Goal: Task Accomplishment & Management: Use online tool/utility

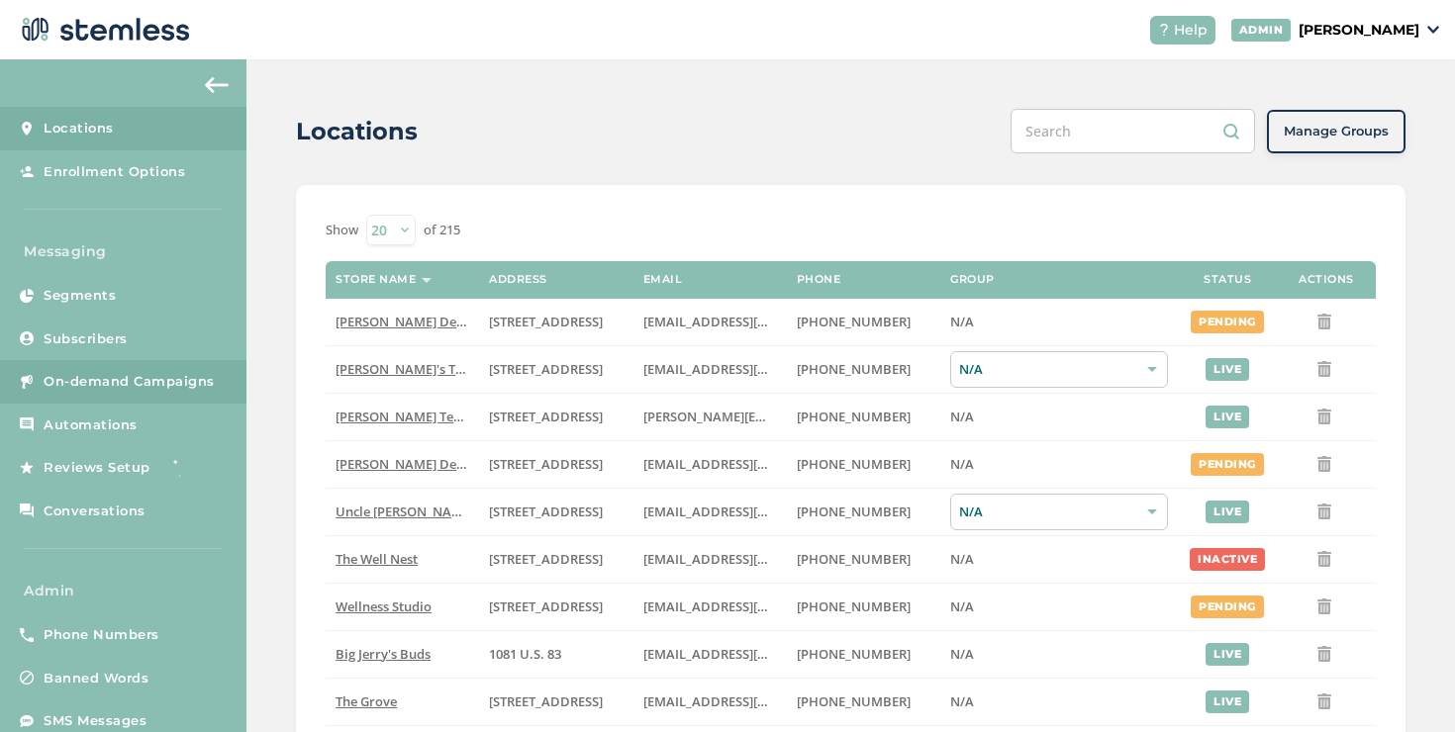
click at [174, 377] on span "On-demand Campaigns" at bounding box center [129, 382] width 171 height 20
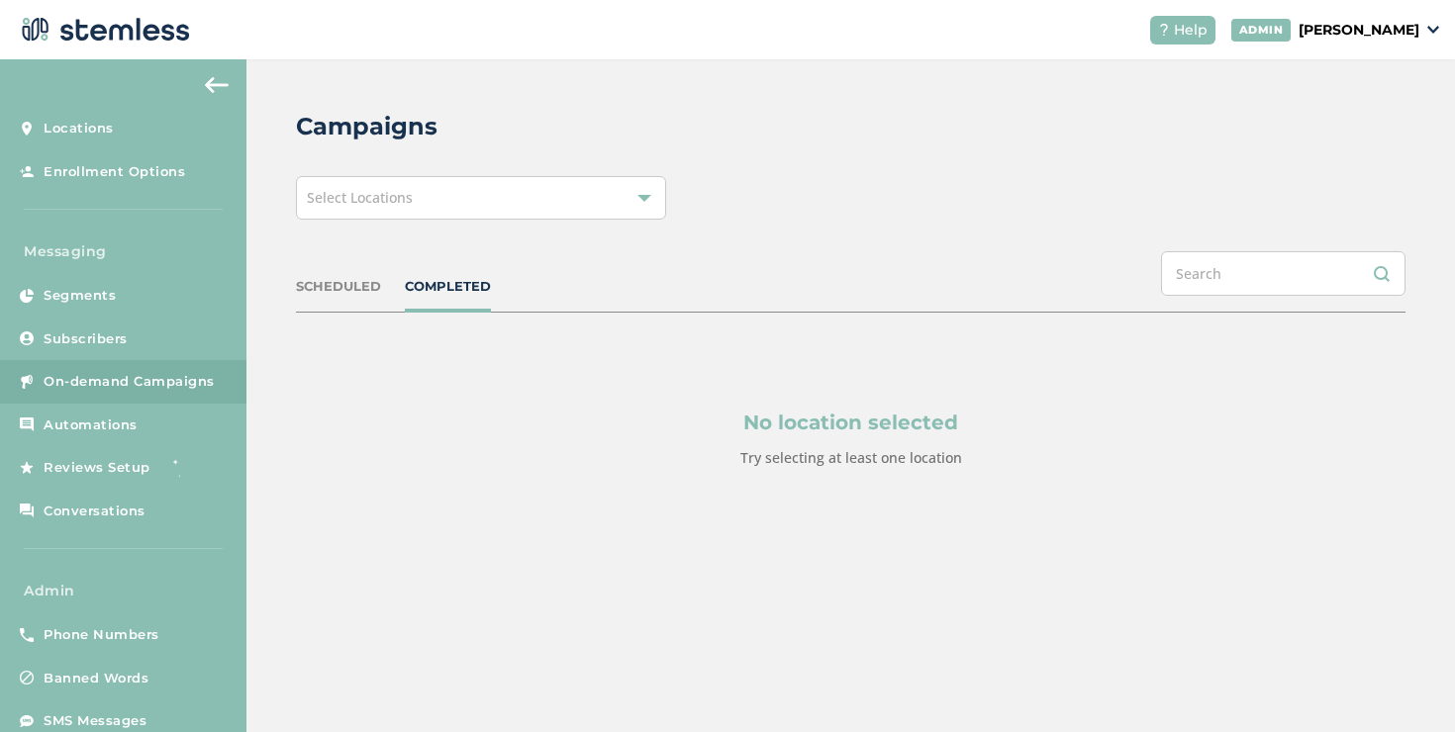
click at [510, 193] on div "Select Locations" at bounding box center [481, 198] width 370 height 44
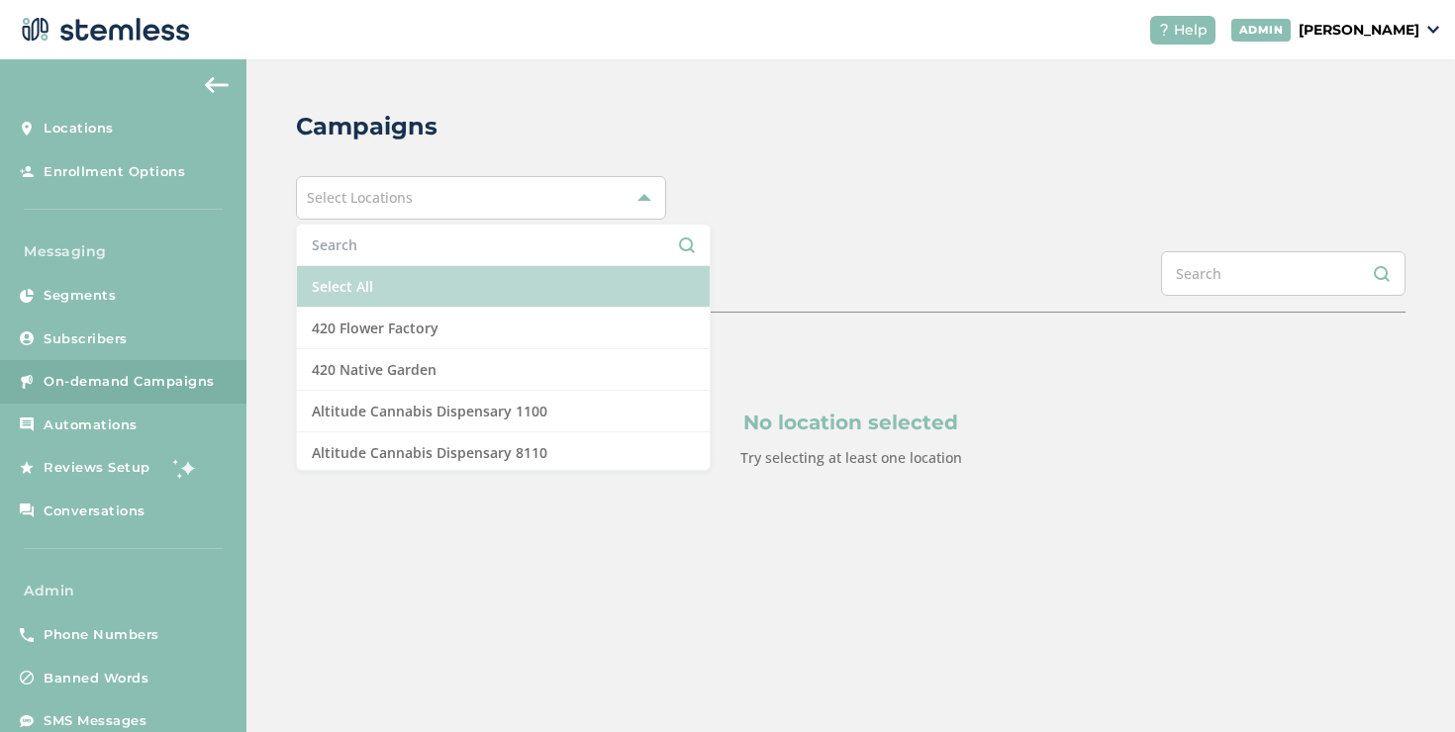
click at [387, 282] on li "Select All" at bounding box center [503, 287] width 413 height 42
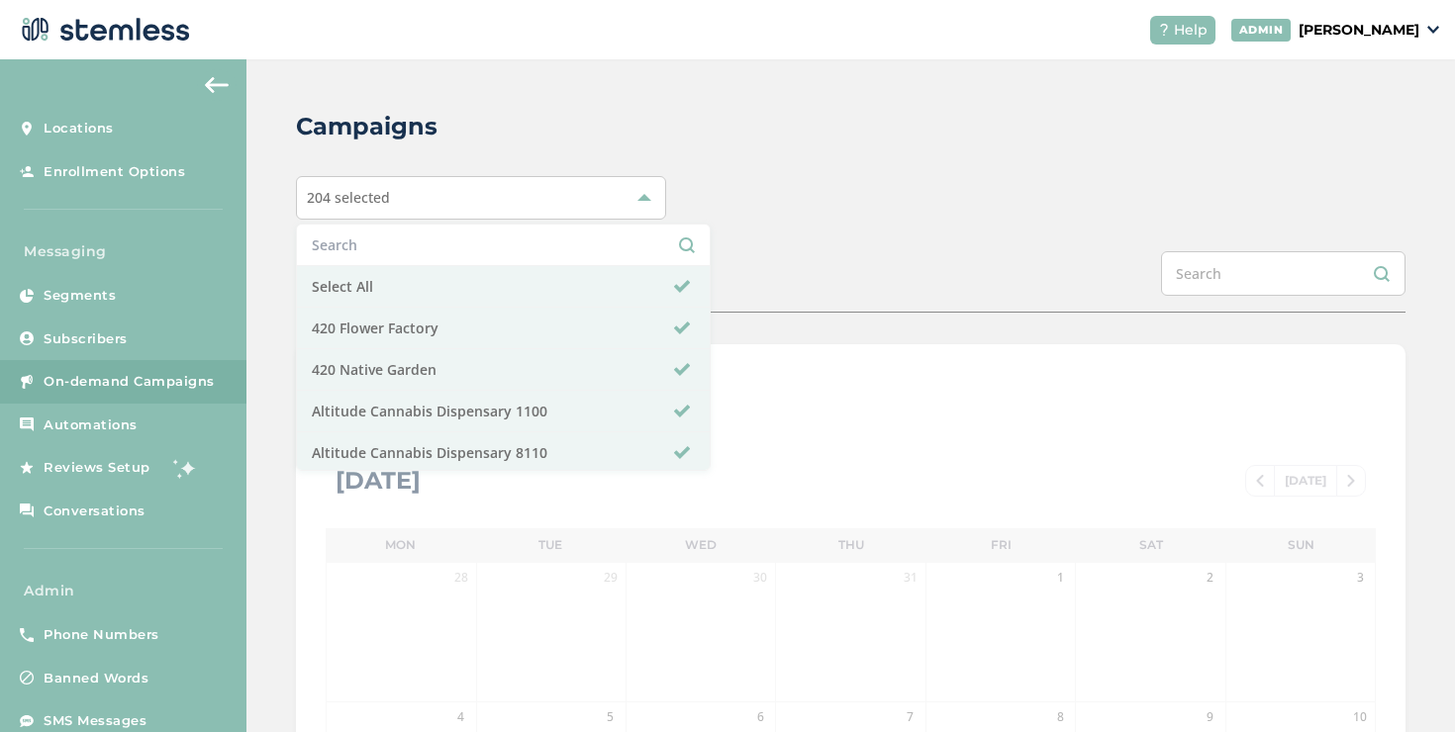
click at [279, 284] on div "Campaigns 204 selected Select All 420 Flower Factory 420 Native Garden Altitude…" at bounding box center [850, 699] width 1209 height 1281
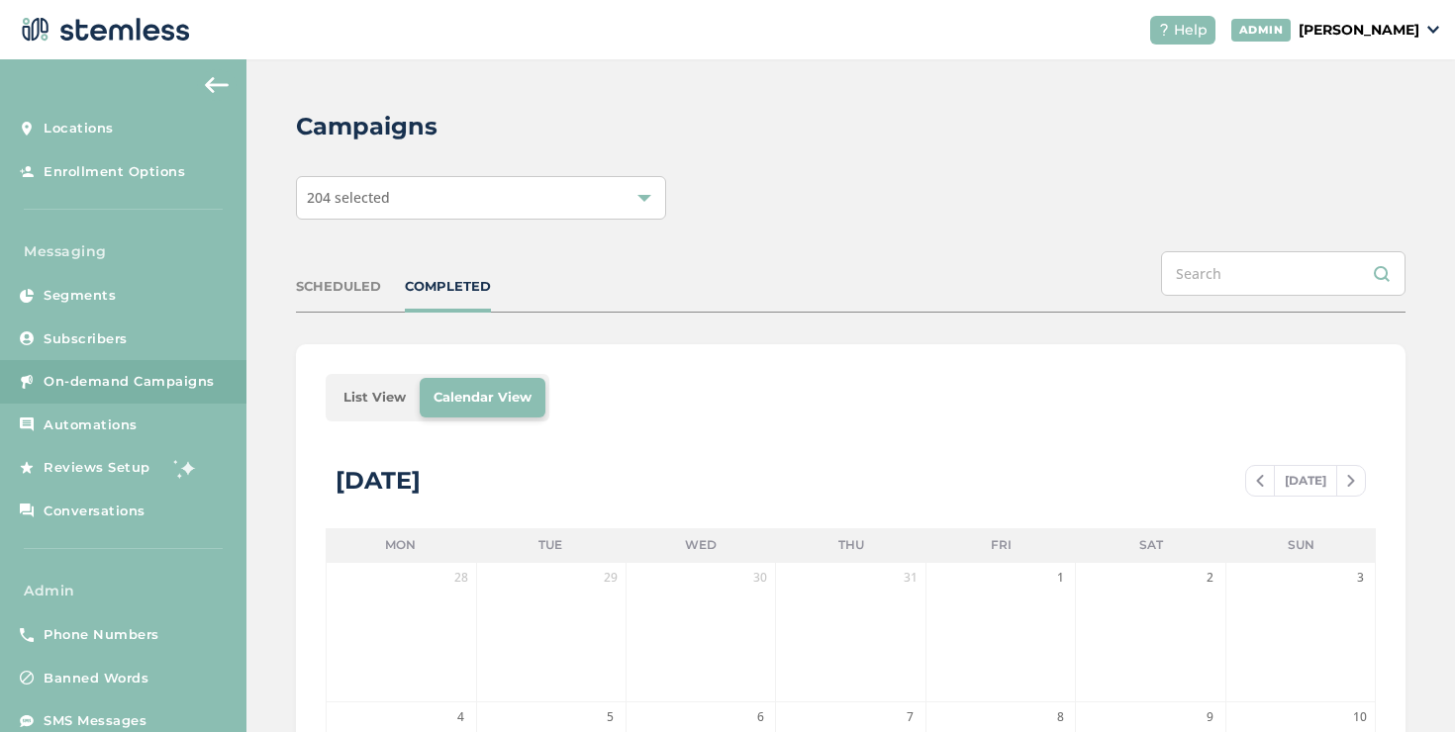
click at [366, 390] on li "List View" at bounding box center [375, 398] width 90 height 40
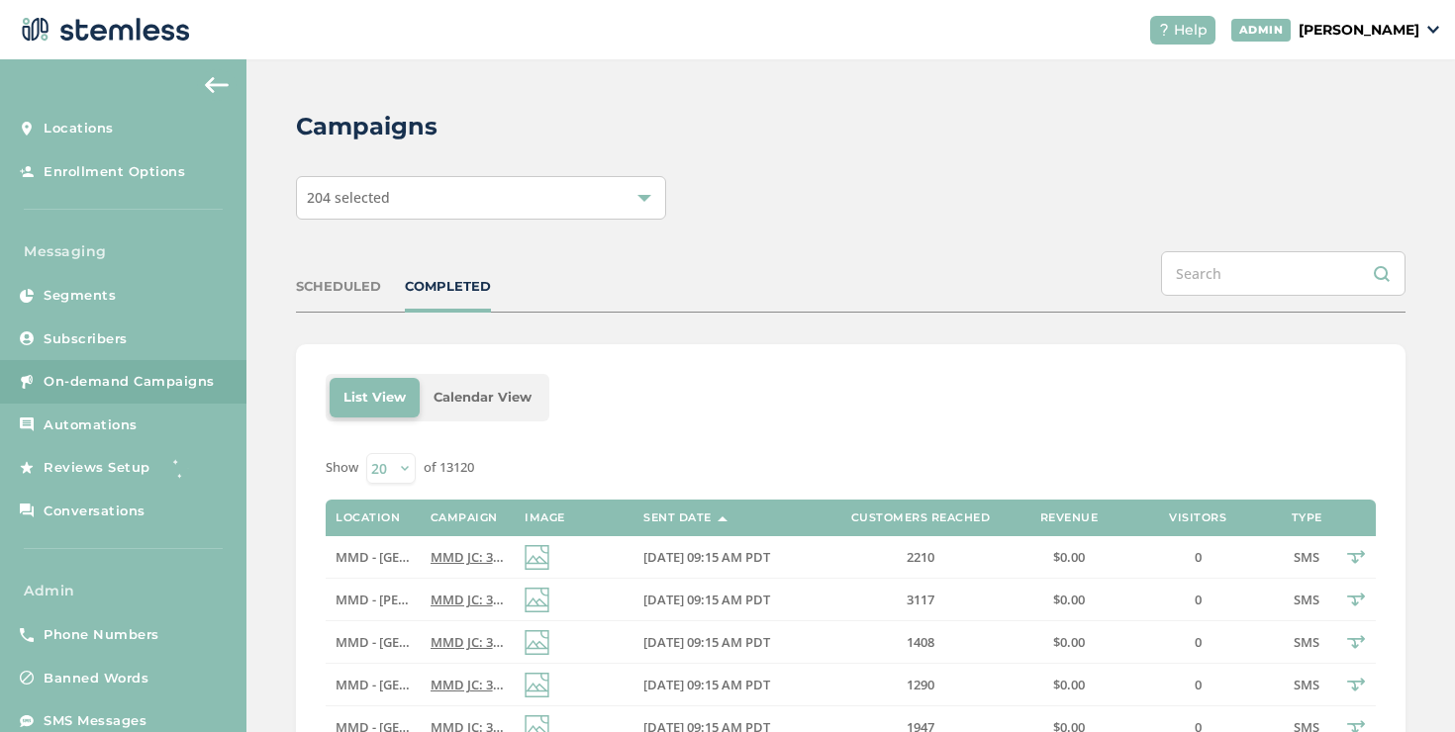
click at [427, 284] on div "COMPLETED" at bounding box center [448, 287] width 86 height 20
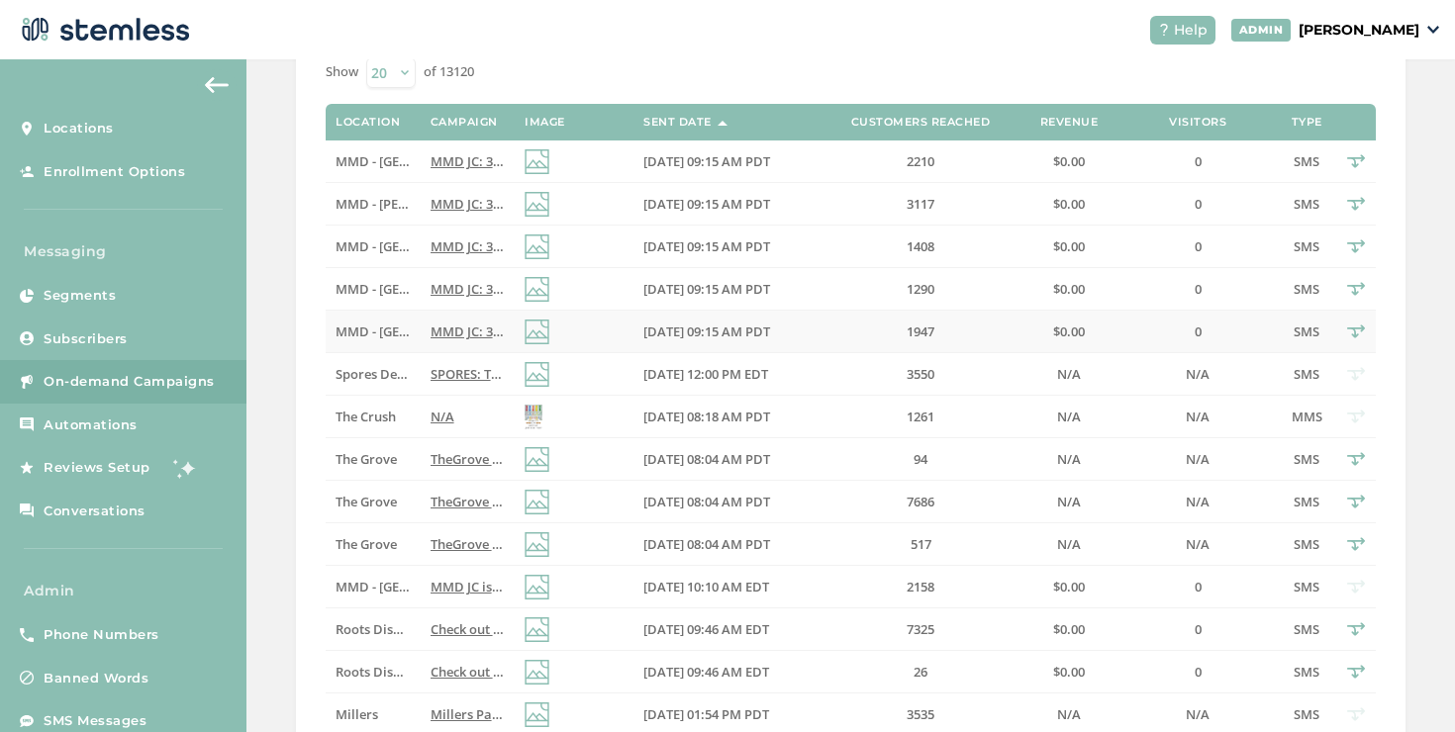
scroll to position [143, 0]
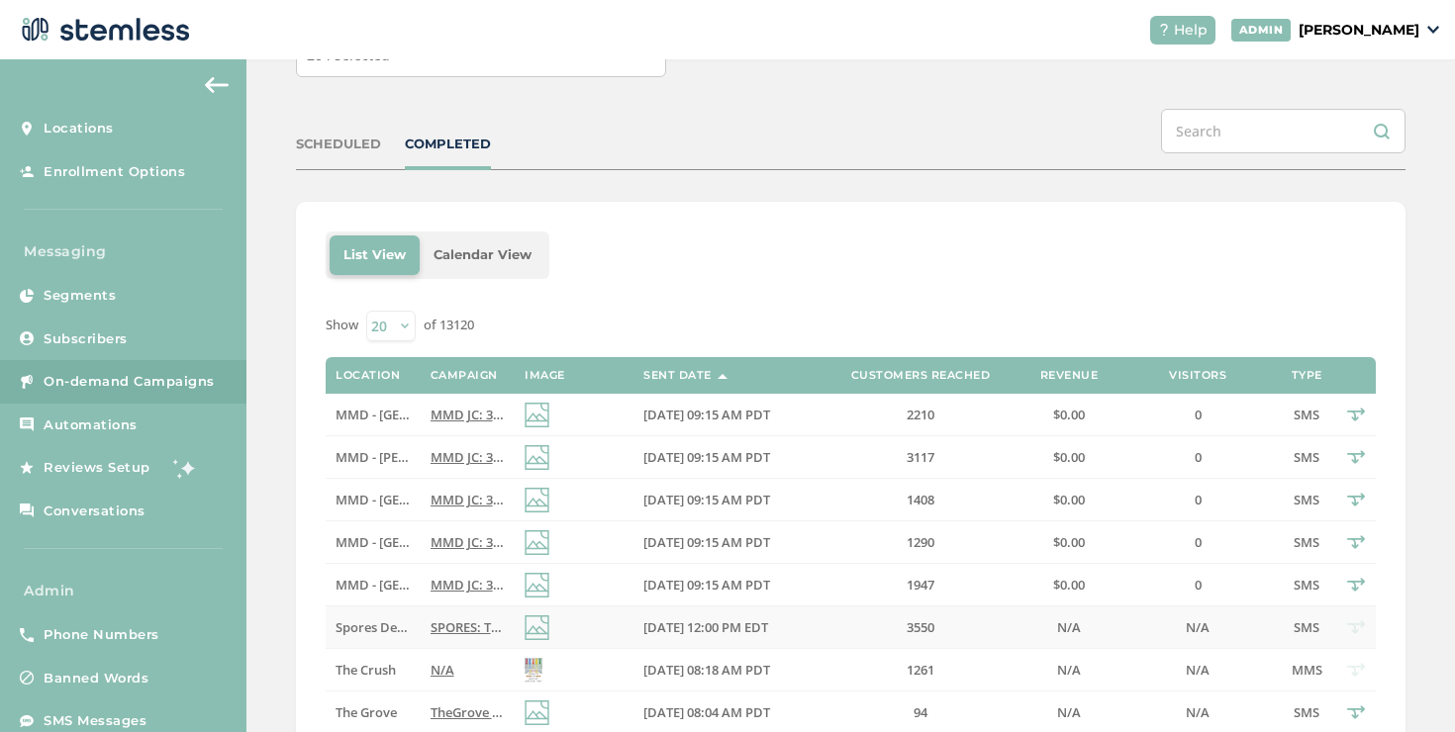
click at [421, 618] on td "SPORES: TWISTED TUESDAY SALE TILL 8pm! 1 DAY ONLY DON'T MISS THESE DEALS! Tap l…" at bounding box center [468, 628] width 94 height 43
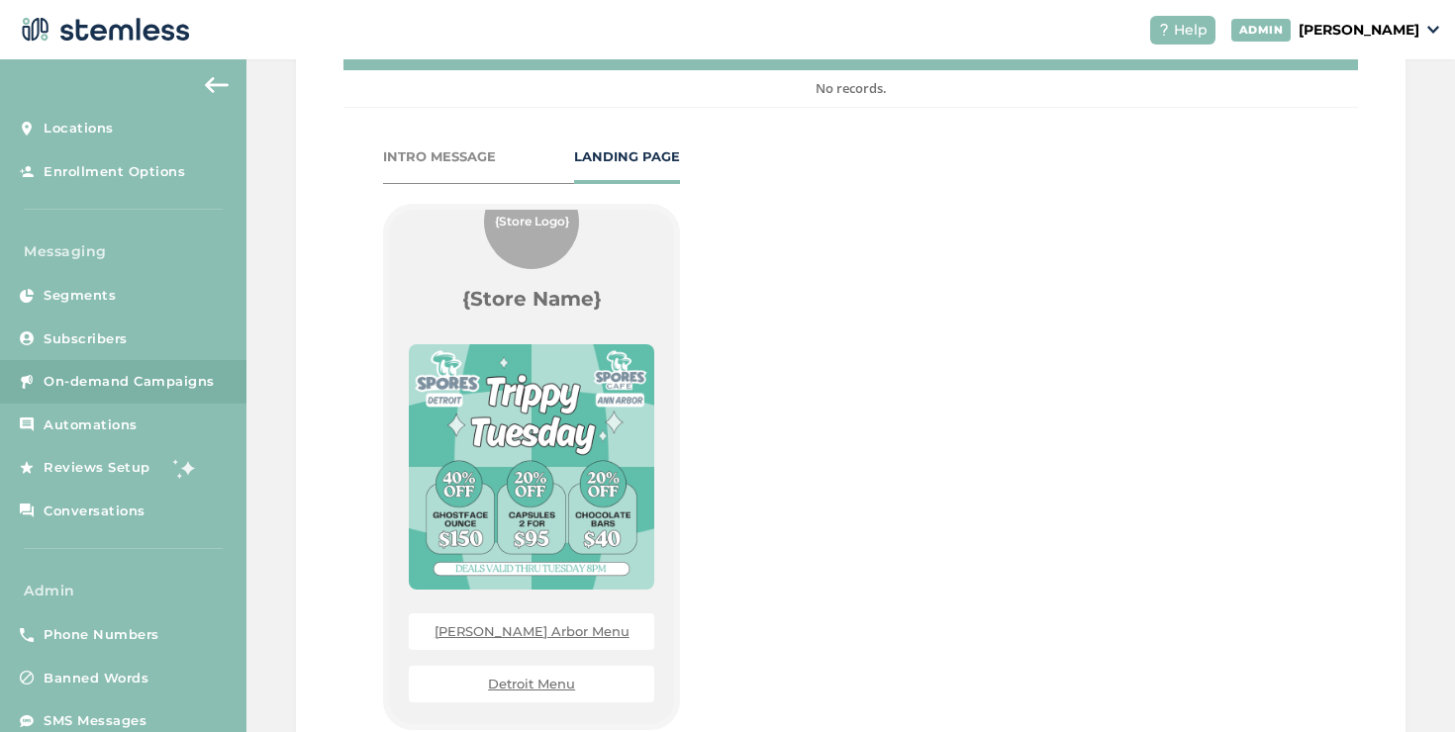
scroll to position [120, 0]
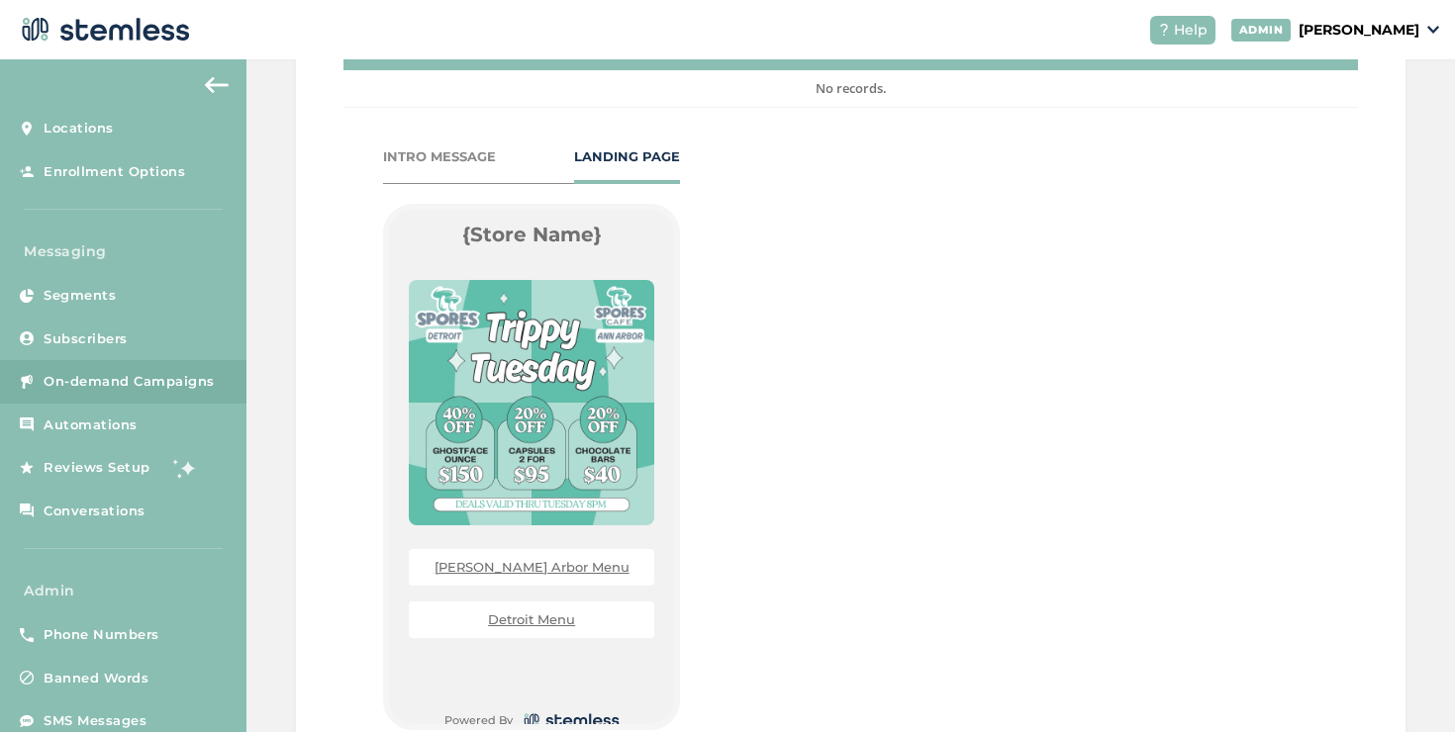
click at [522, 569] on link "Ann Arbor Menu" at bounding box center [532, 567] width 195 height 16
click at [552, 622] on link "Detroit Menu" at bounding box center [531, 620] width 87 height 16
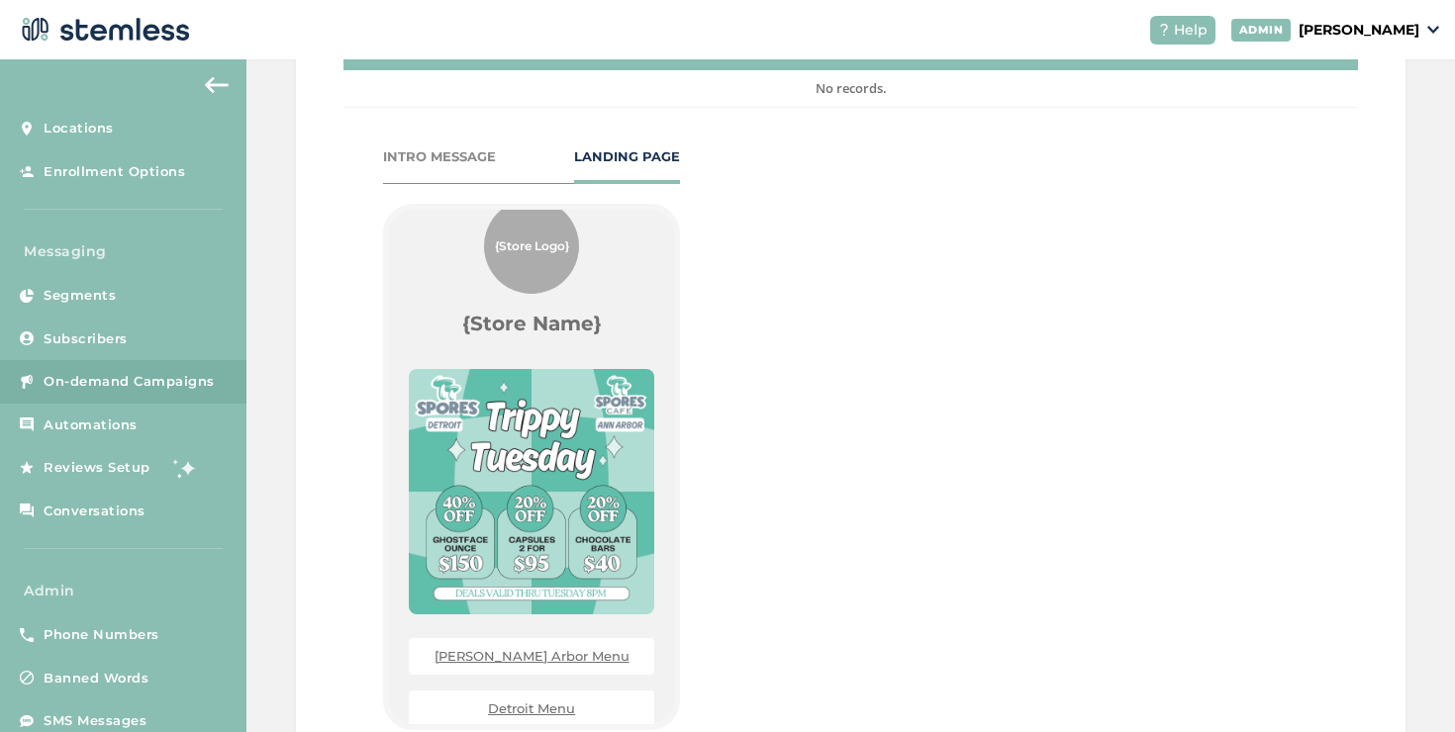
scroll to position [26, 0]
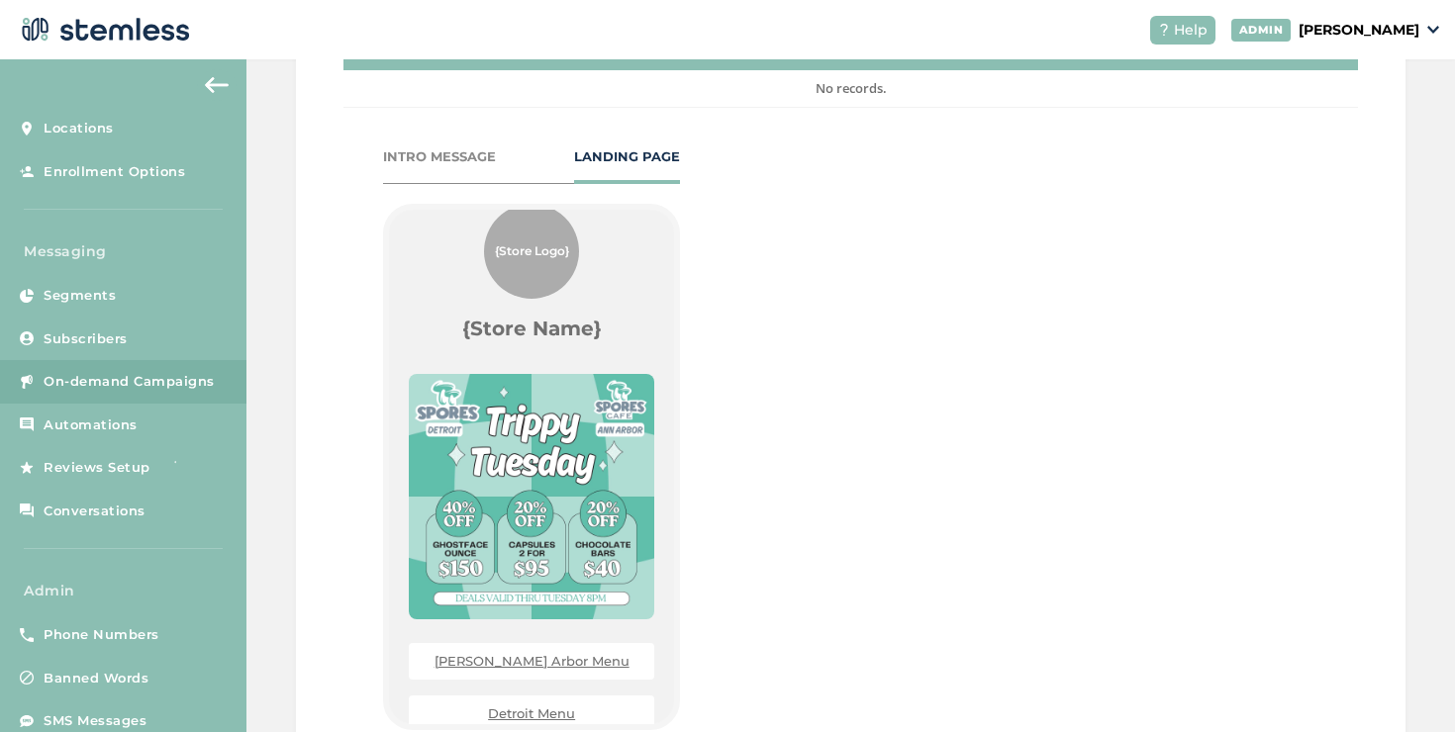
click at [484, 159] on div "INTRO MESSAGE" at bounding box center [439, 157] width 113 height 20
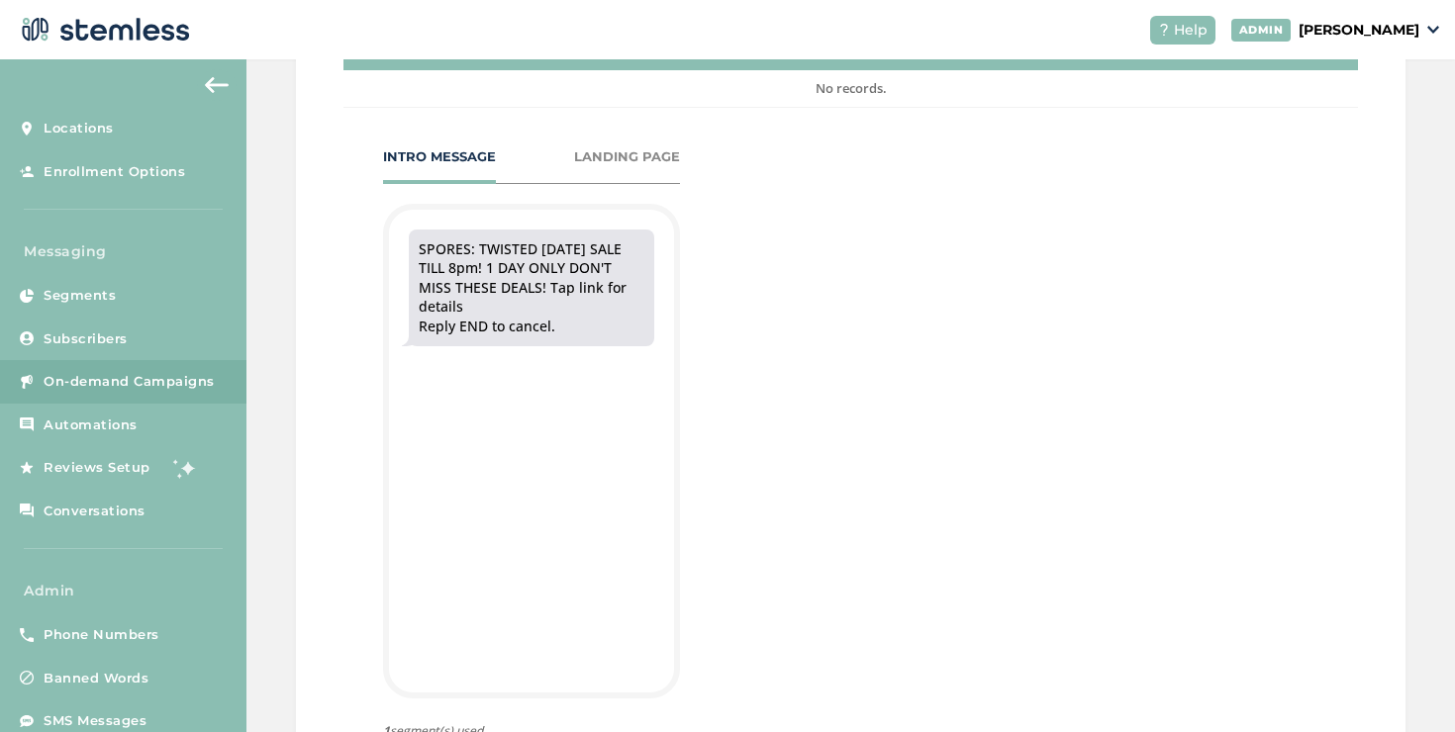
click at [604, 150] on div "LANDING PAGE" at bounding box center [627, 157] width 106 height 20
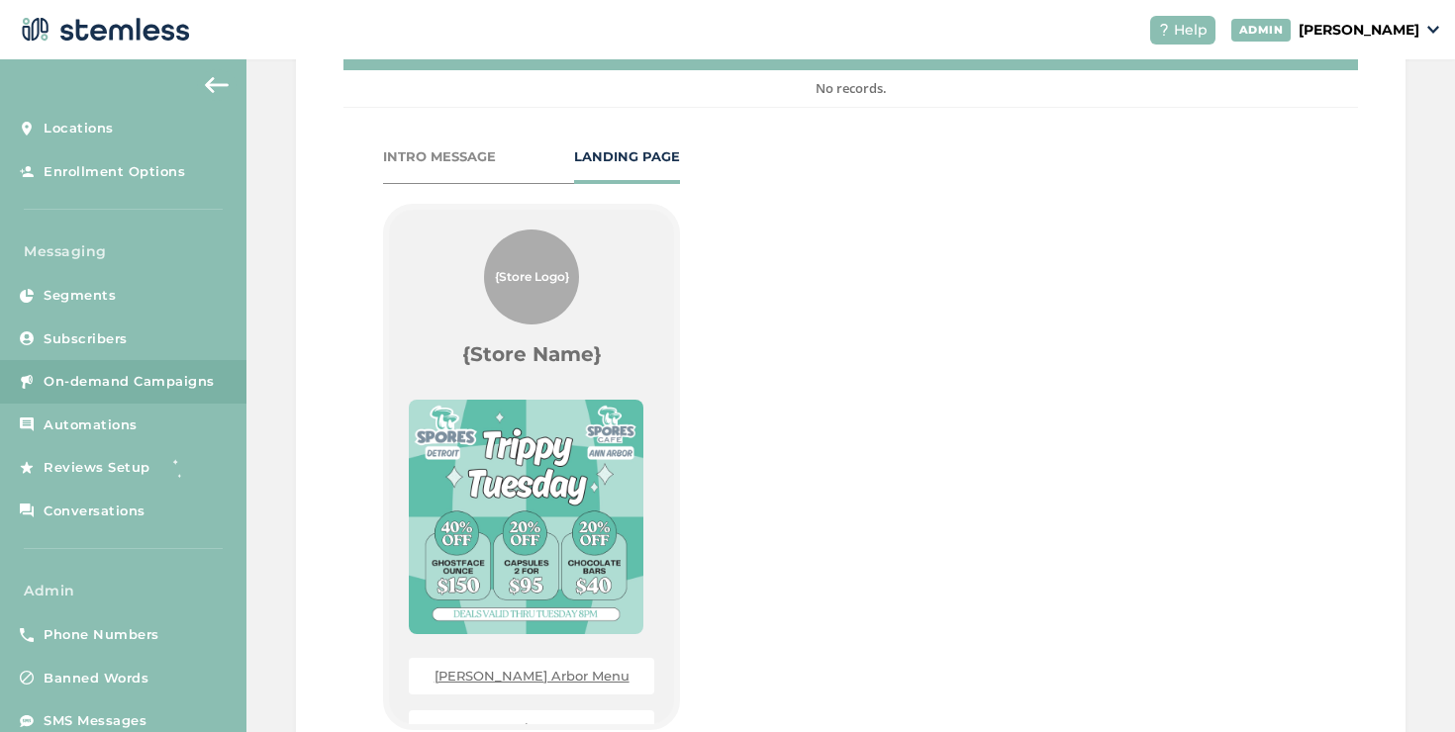
scroll to position [137, 0]
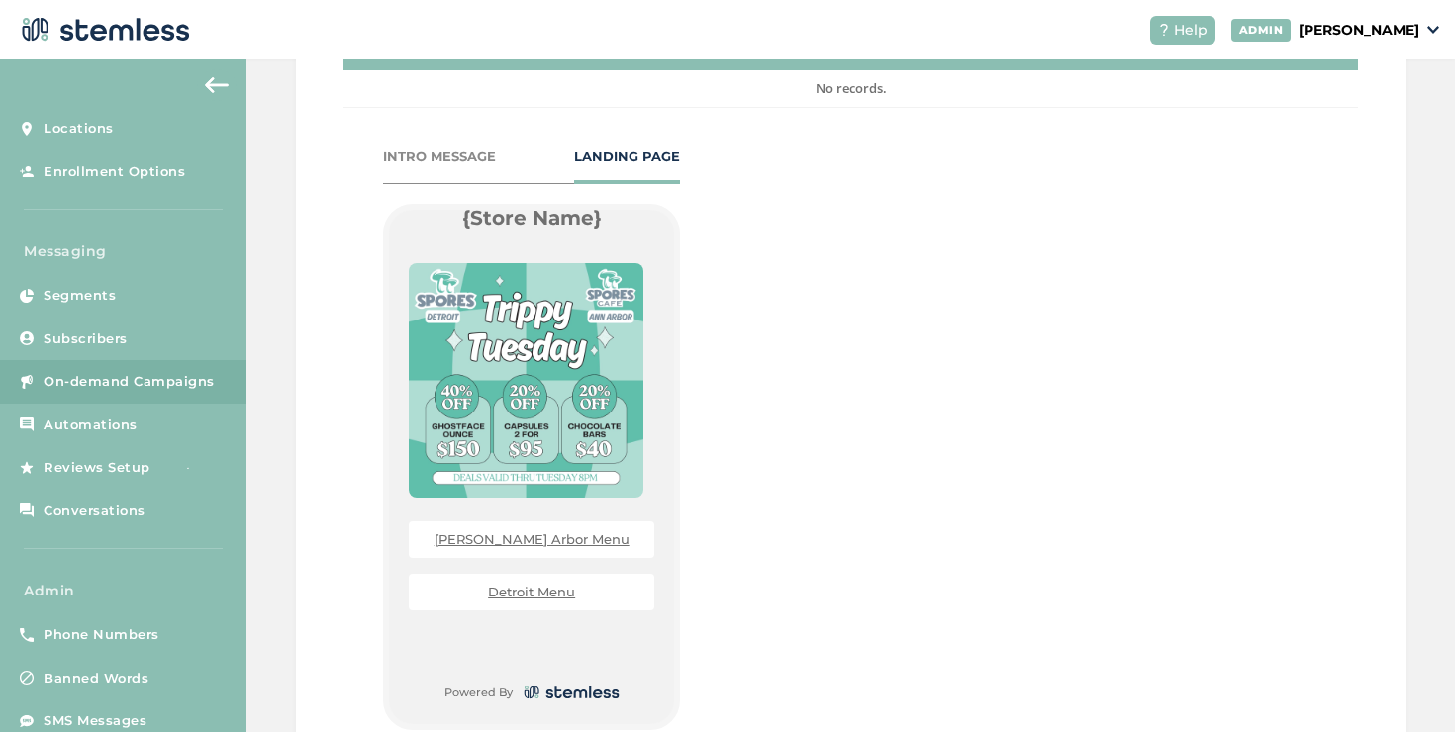
click at [556, 595] on link "Detroit Menu" at bounding box center [531, 592] width 87 height 16
click at [512, 542] on link "Ann Arbor Menu" at bounding box center [532, 540] width 195 height 16
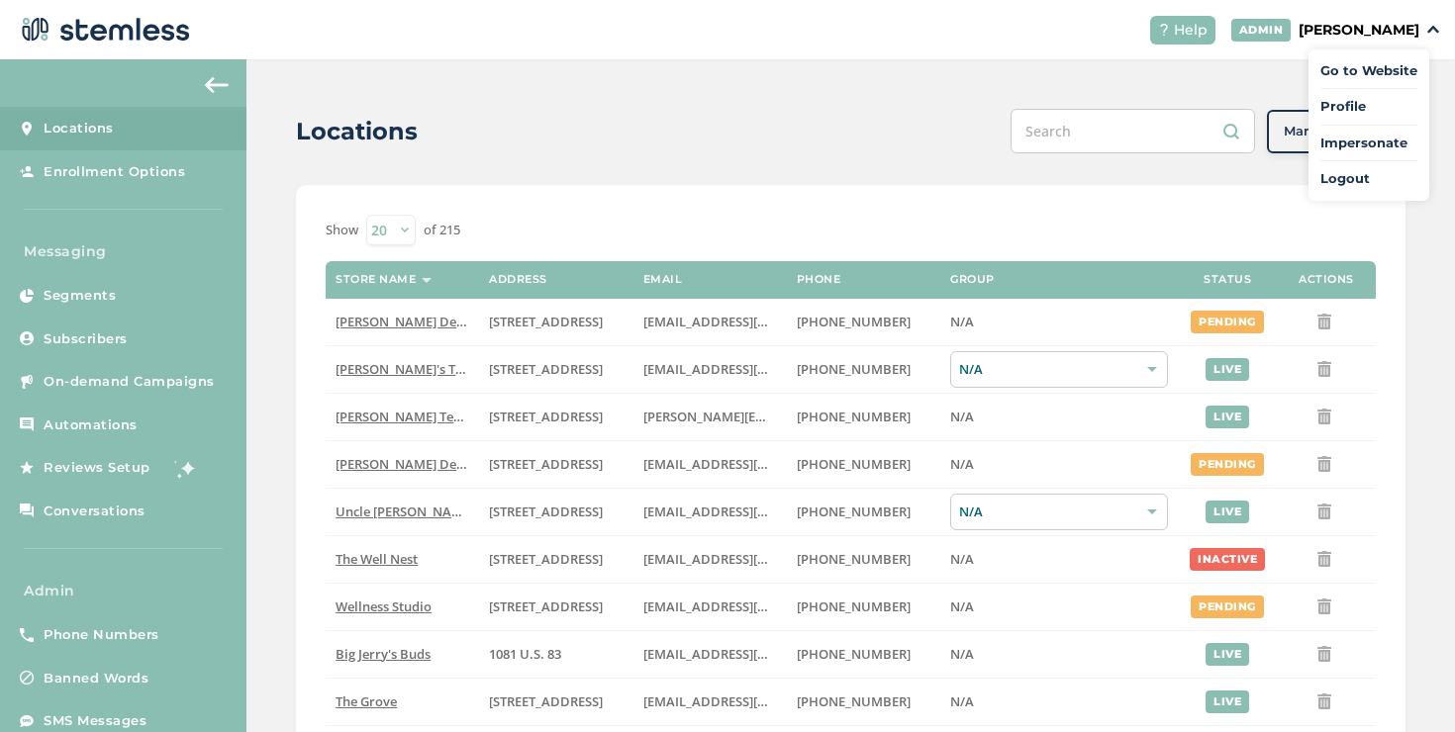
drag, startPoint x: 0, startPoint y: 0, endPoint x: 1349, endPoint y: 147, distance: 1357.2
click at [1349, 147] on li "Impersonate" at bounding box center [1368, 148] width 97 height 29
click at [1349, 147] on span "Impersonate" at bounding box center [1368, 144] width 97 height 20
click at [1340, 140] on span "Impersonate" at bounding box center [1368, 144] width 97 height 20
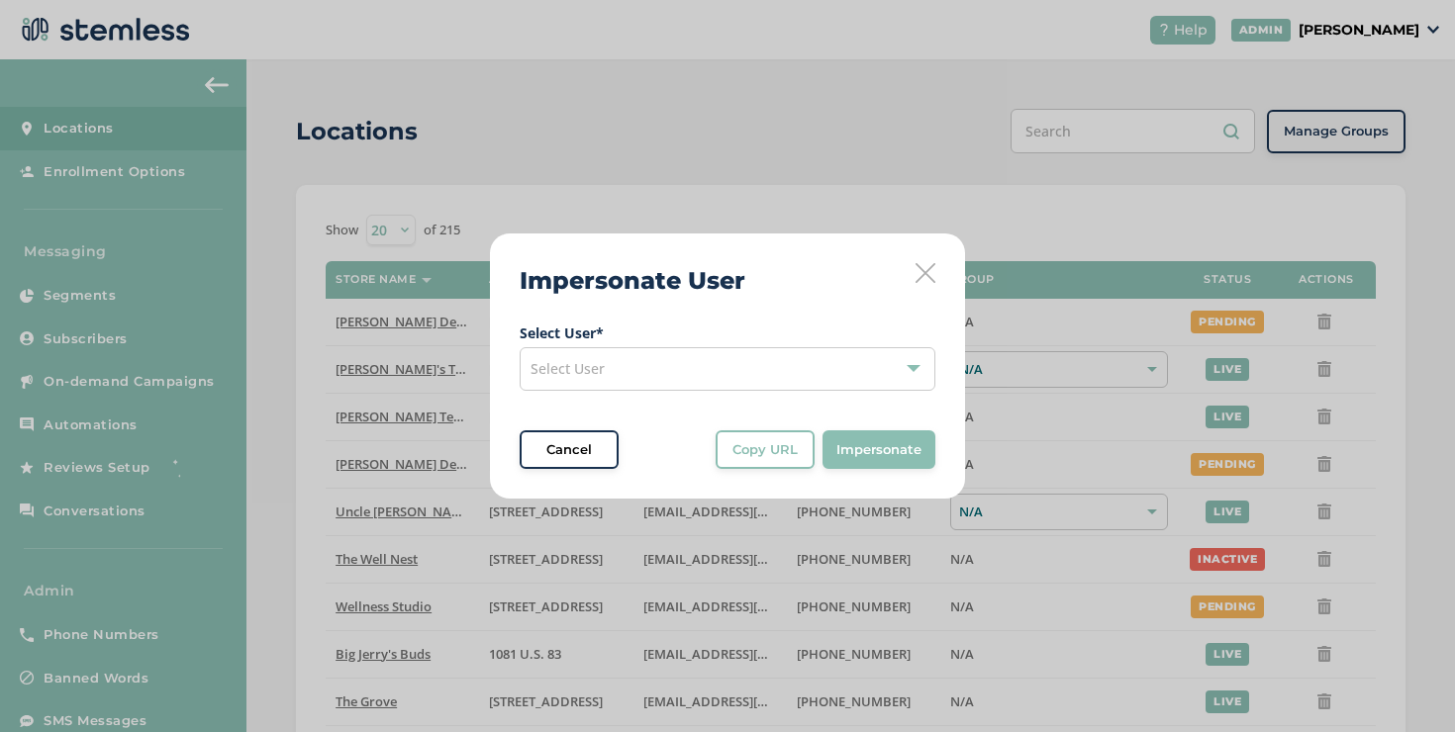
click at [636, 358] on div "Select User" at bounding box center [728, 369] width 416 height 44
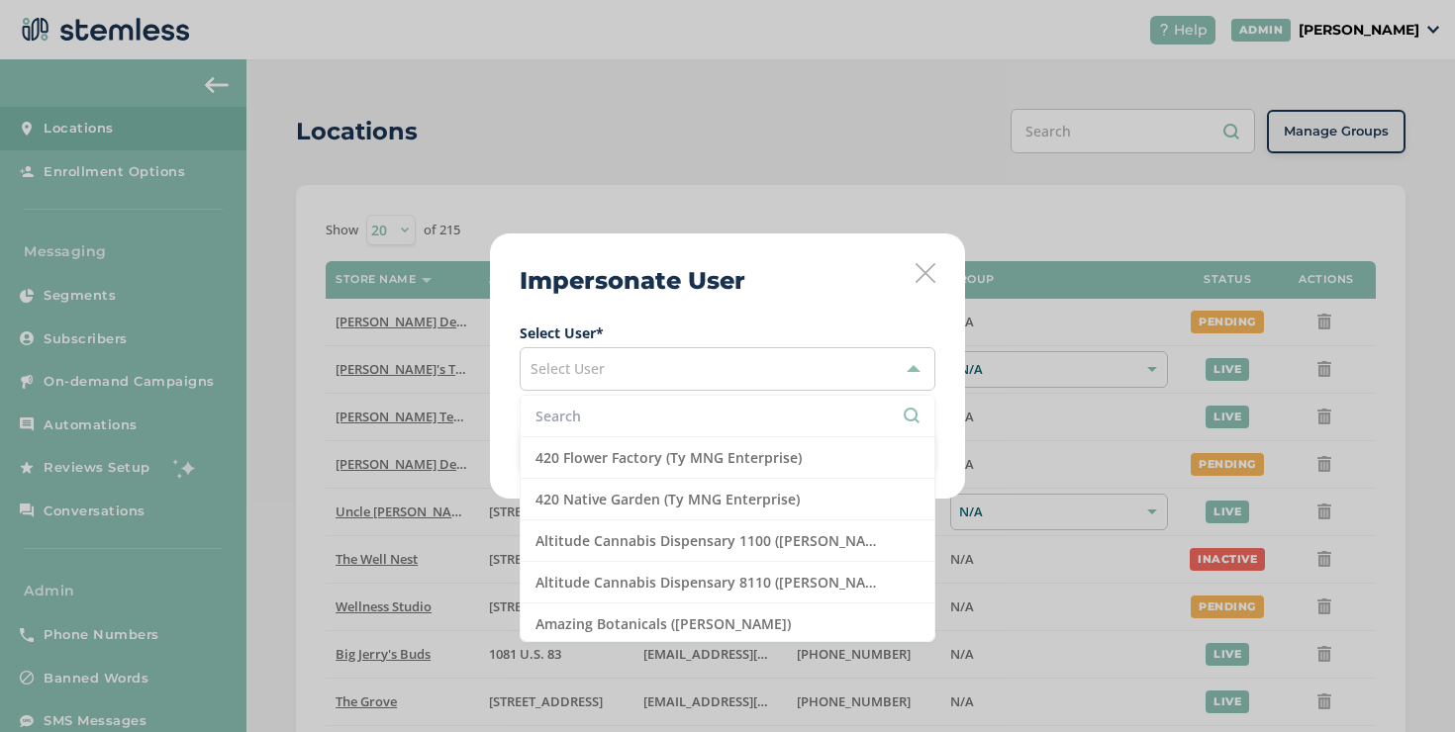
click at [591, 411] on input "text" at bounding box center [728, 416] width 384 height 21
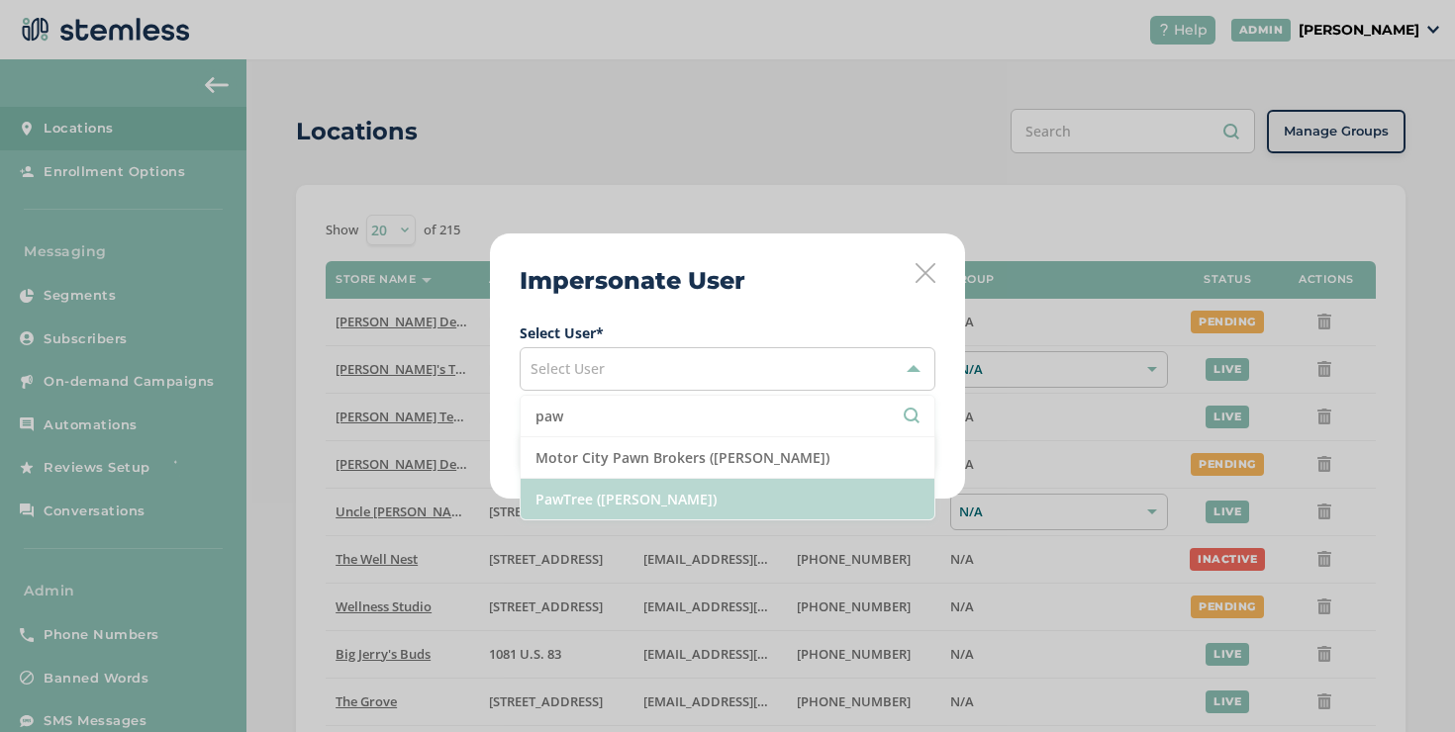
type input "paw"
click at [603, 501] on li "PawTree ([PERSON_NAME])" at bounding box center [728, 499] width 414 height 41
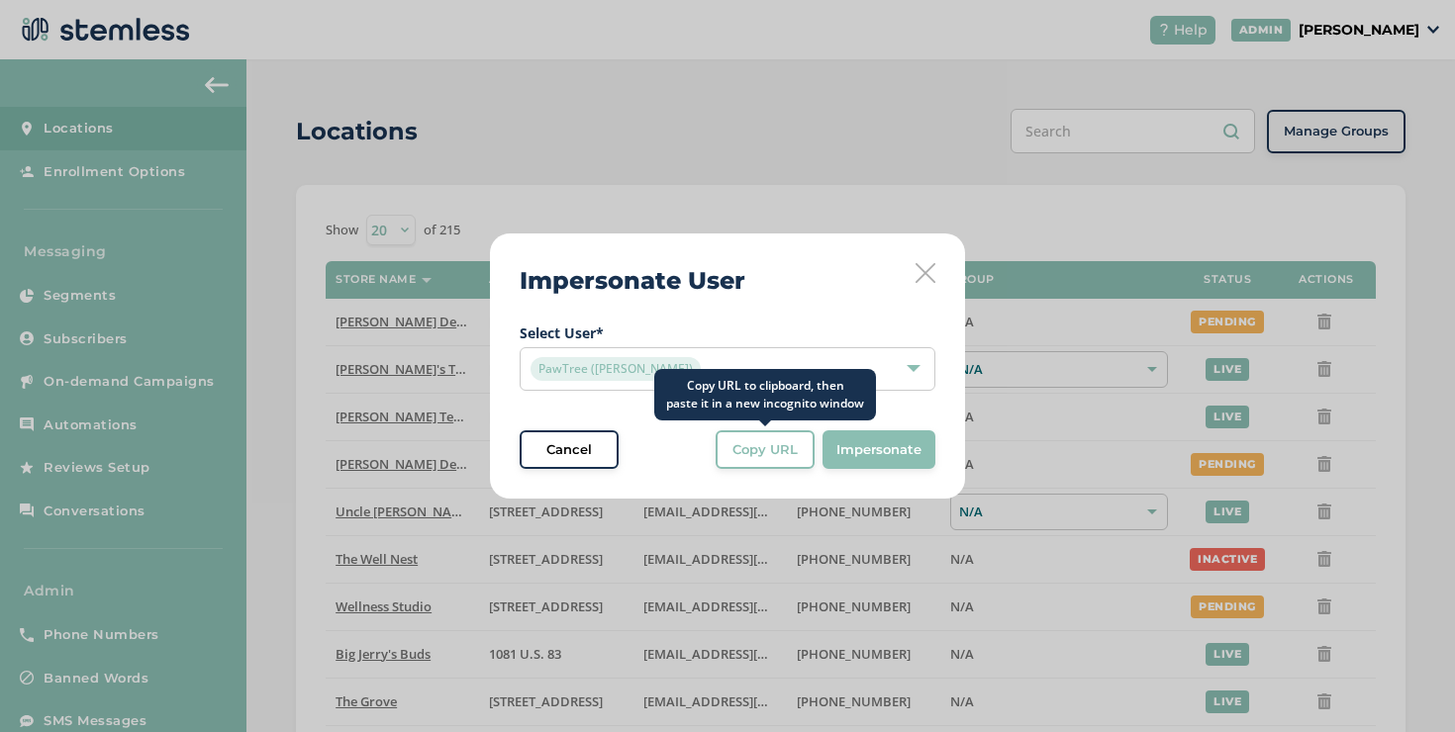
click at [721, 458] on button "Copy URL" at bounding box center [765, 451] width 99 height 40
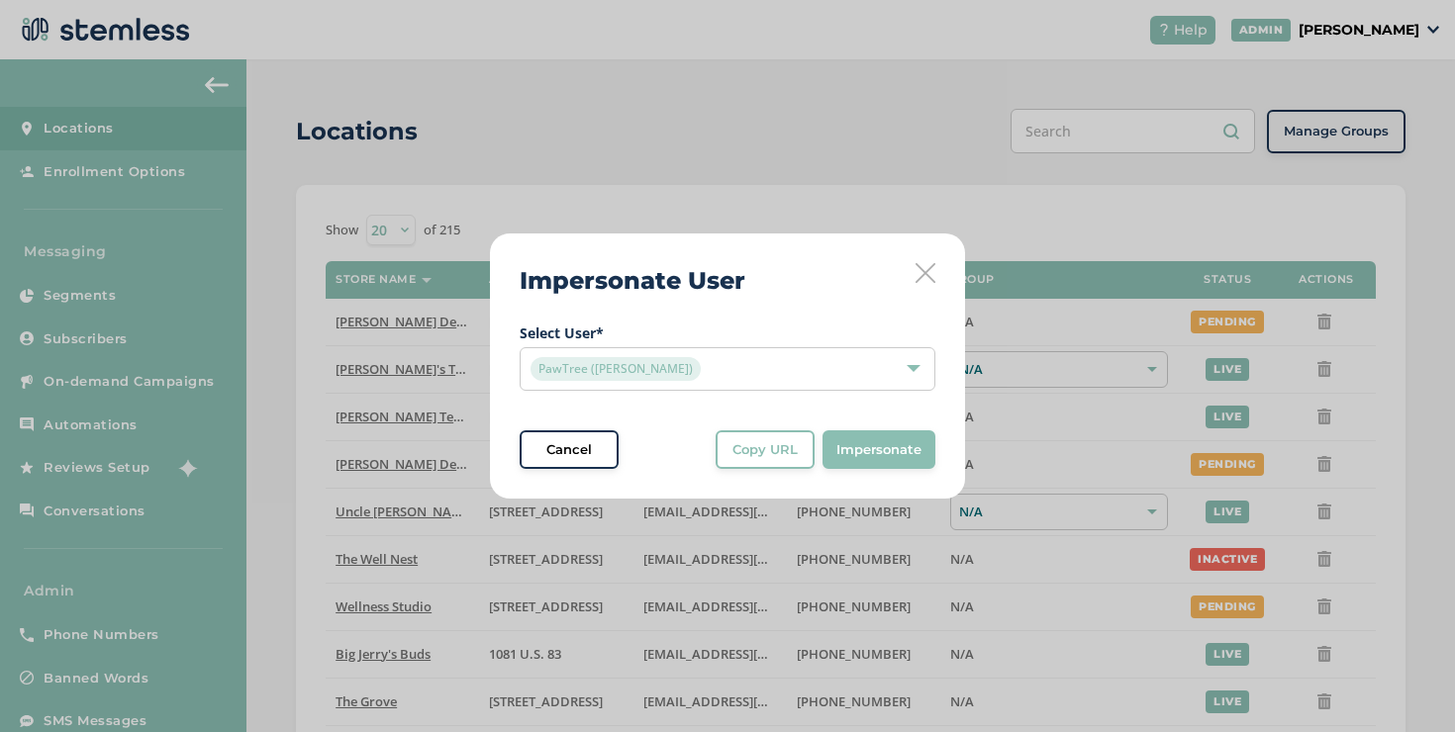
click at [927, 268] on icon at bounding box center [926, 273] width 20 height 20
